Goal: Transaction & Acquisition: Purchase product/service

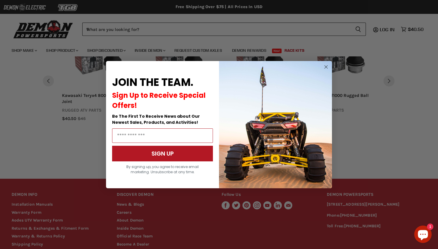
scroll to position [298, 0]
